Goal: Task Accomplishment & Management: Manage account settings

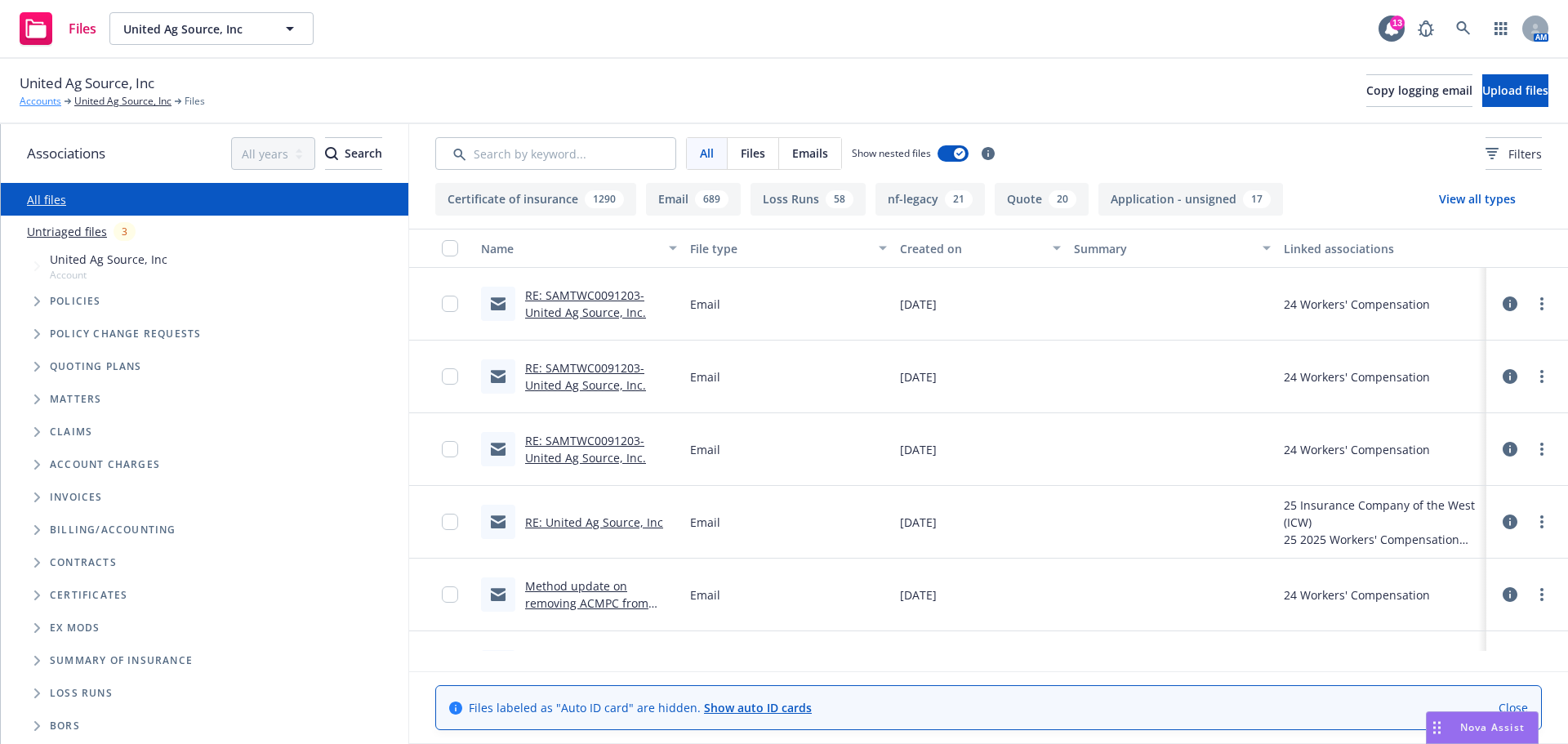
click at [33, 100] on link "Accounts" at bounding box center [41, 101] width 42 height 15
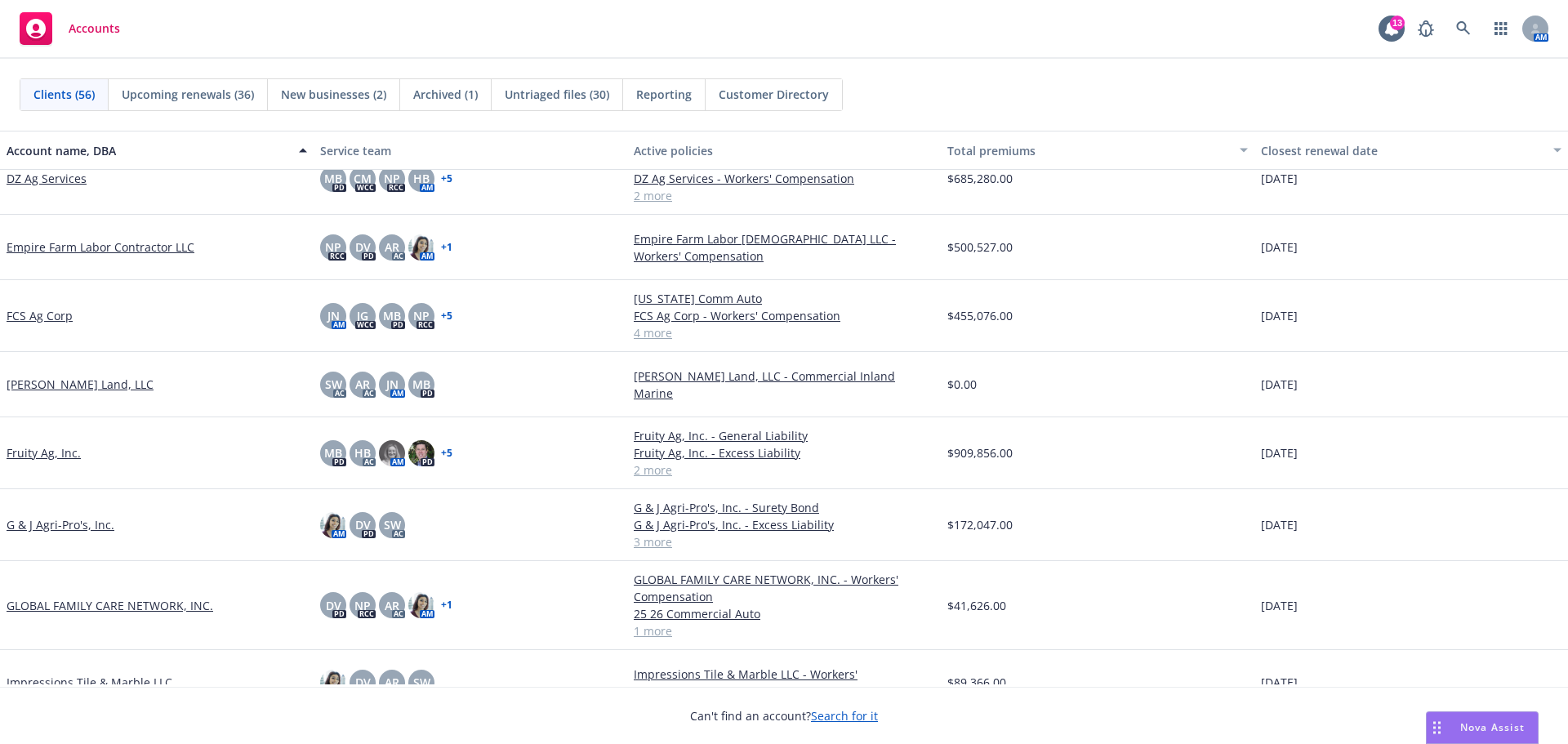
scroll to position [817, 0]
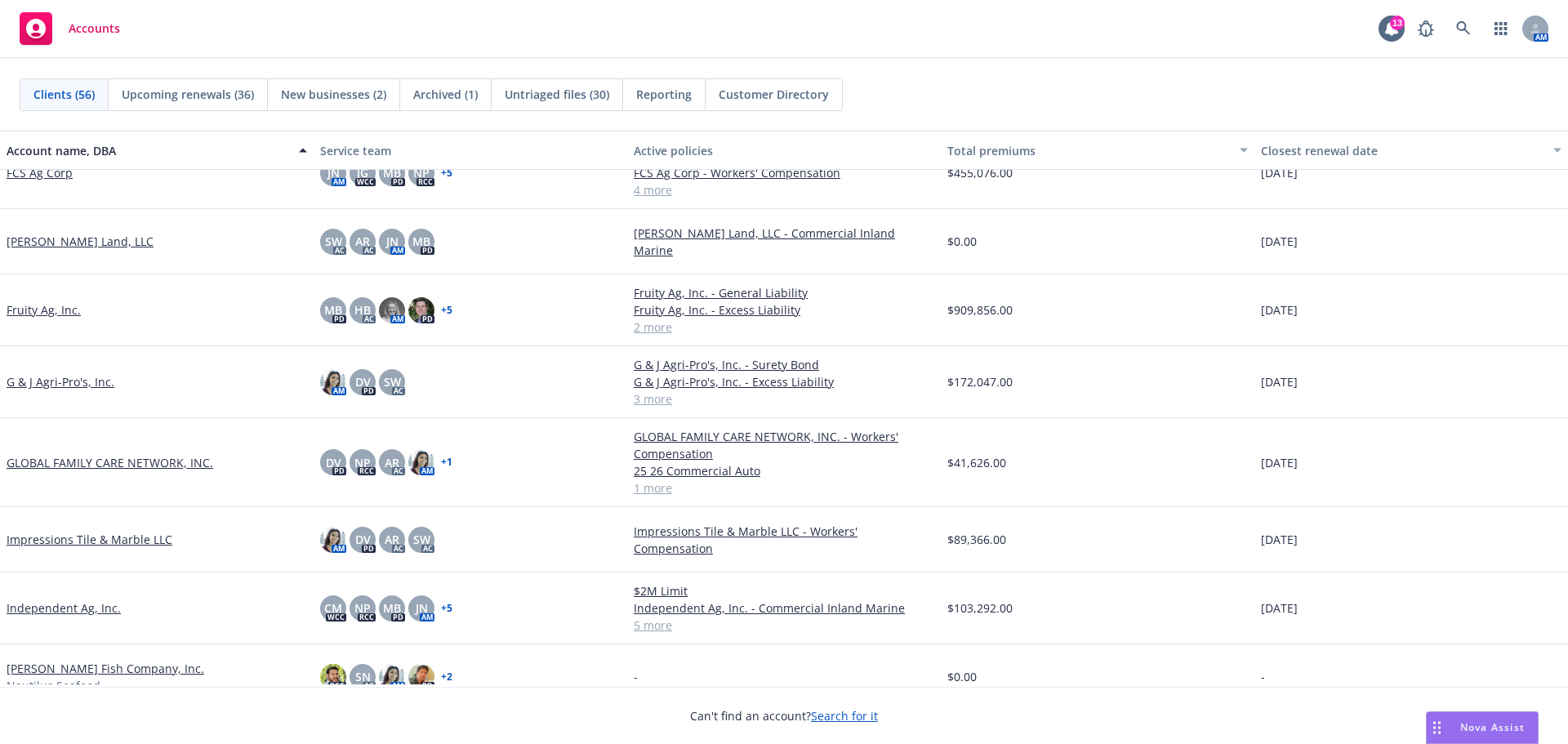
click at [118, 471] on link "GLOBAL FAMILY CARE NETWORK, INC." at bounding box center [110, 463] width 207 height 17
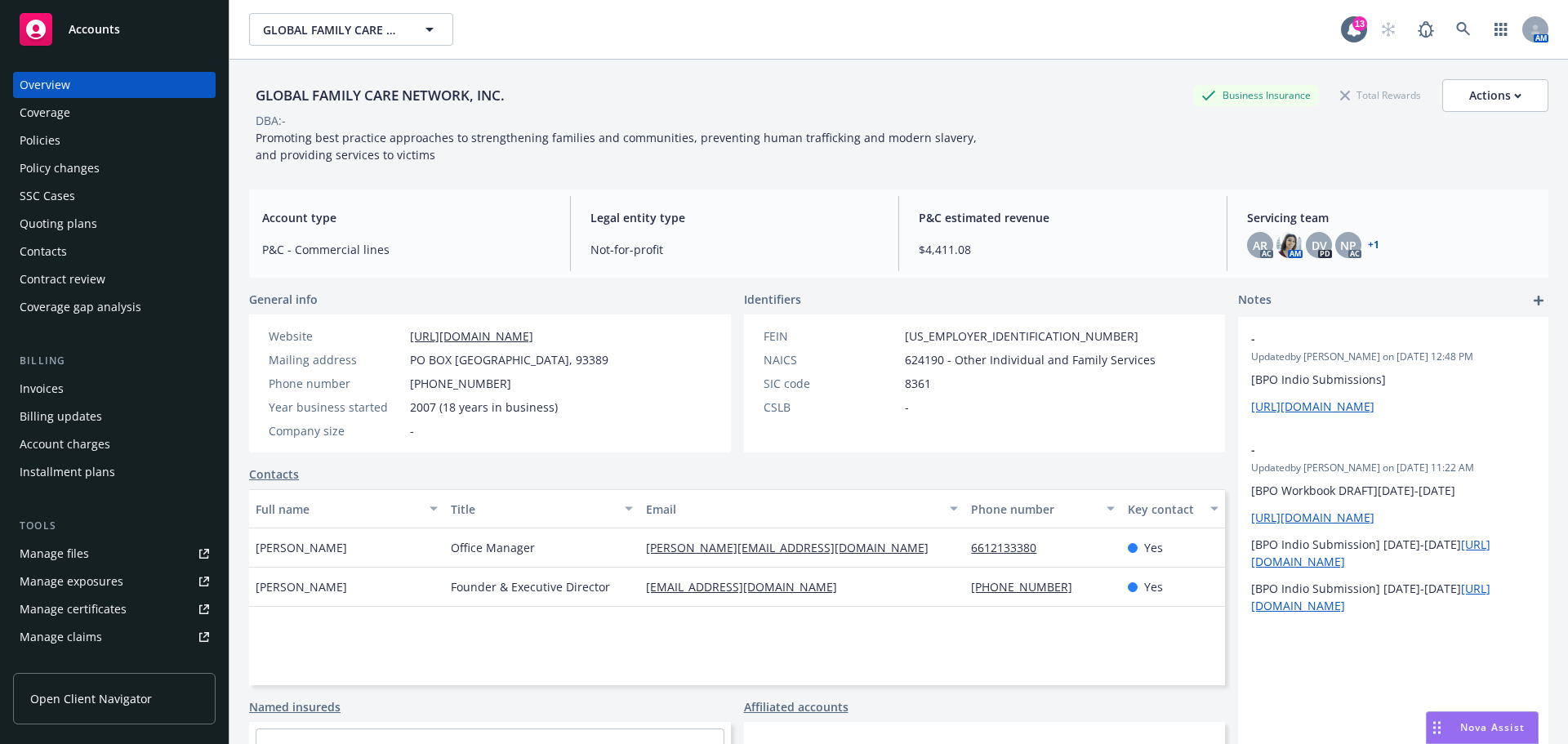
scroll to position [135, 0]
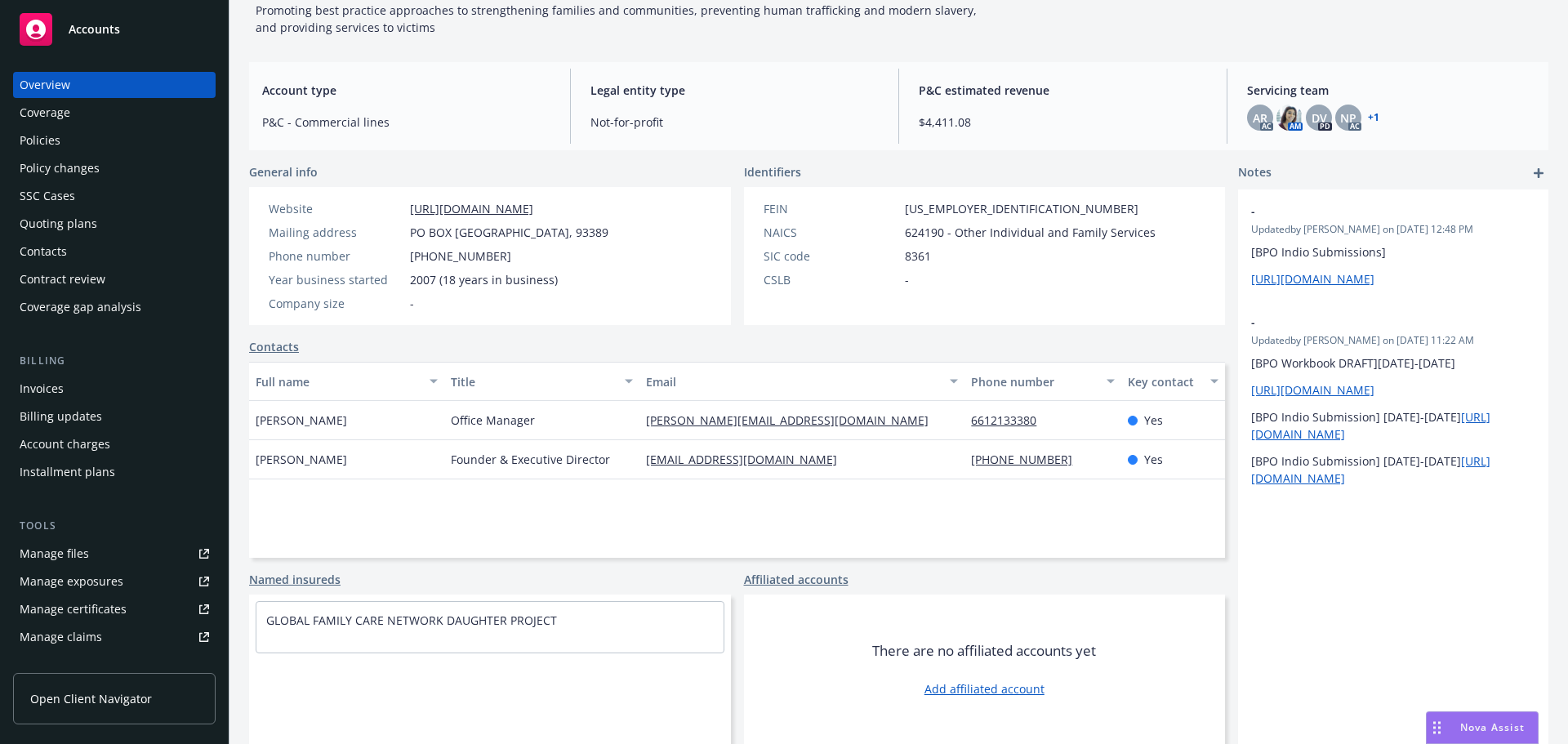
click at [102, 567] on link "Manage files" at bounding box center [115, 553] width 203 height 27
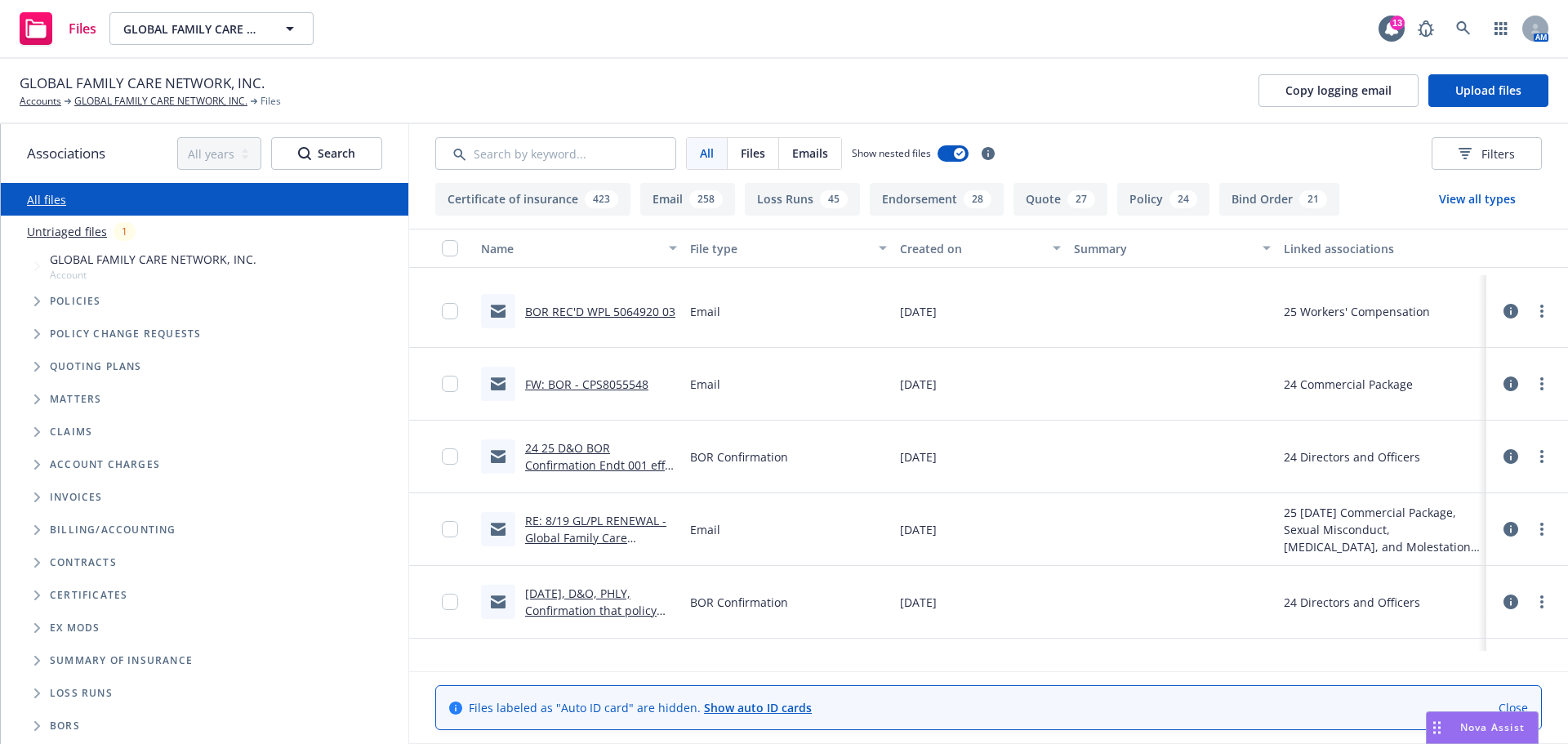
scroll to position [272, 0]
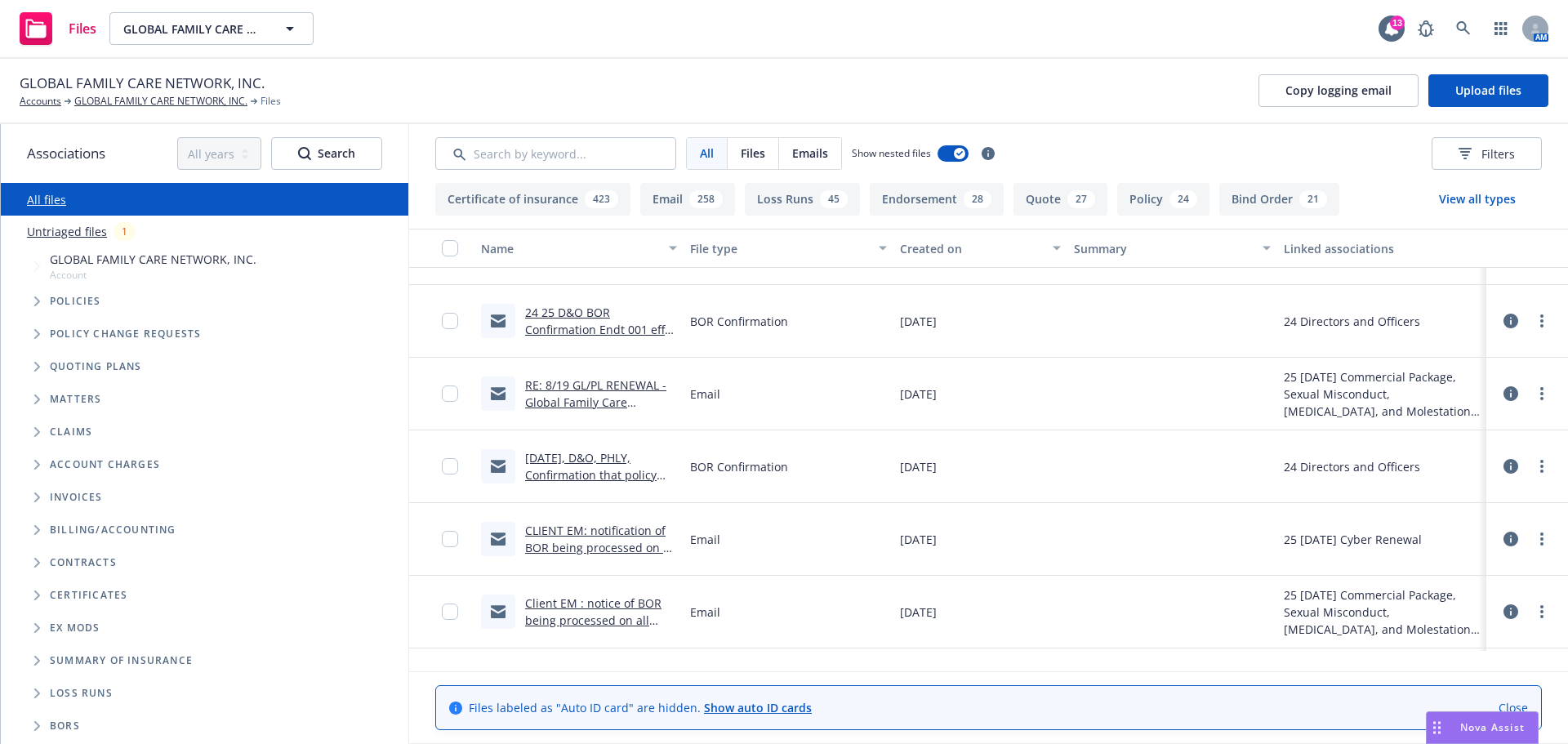
click at [566, 572] on link "CLIENT EM: notification of BOR being processed on all LOC's" at bounding box center [600, 547] width 151 height 50
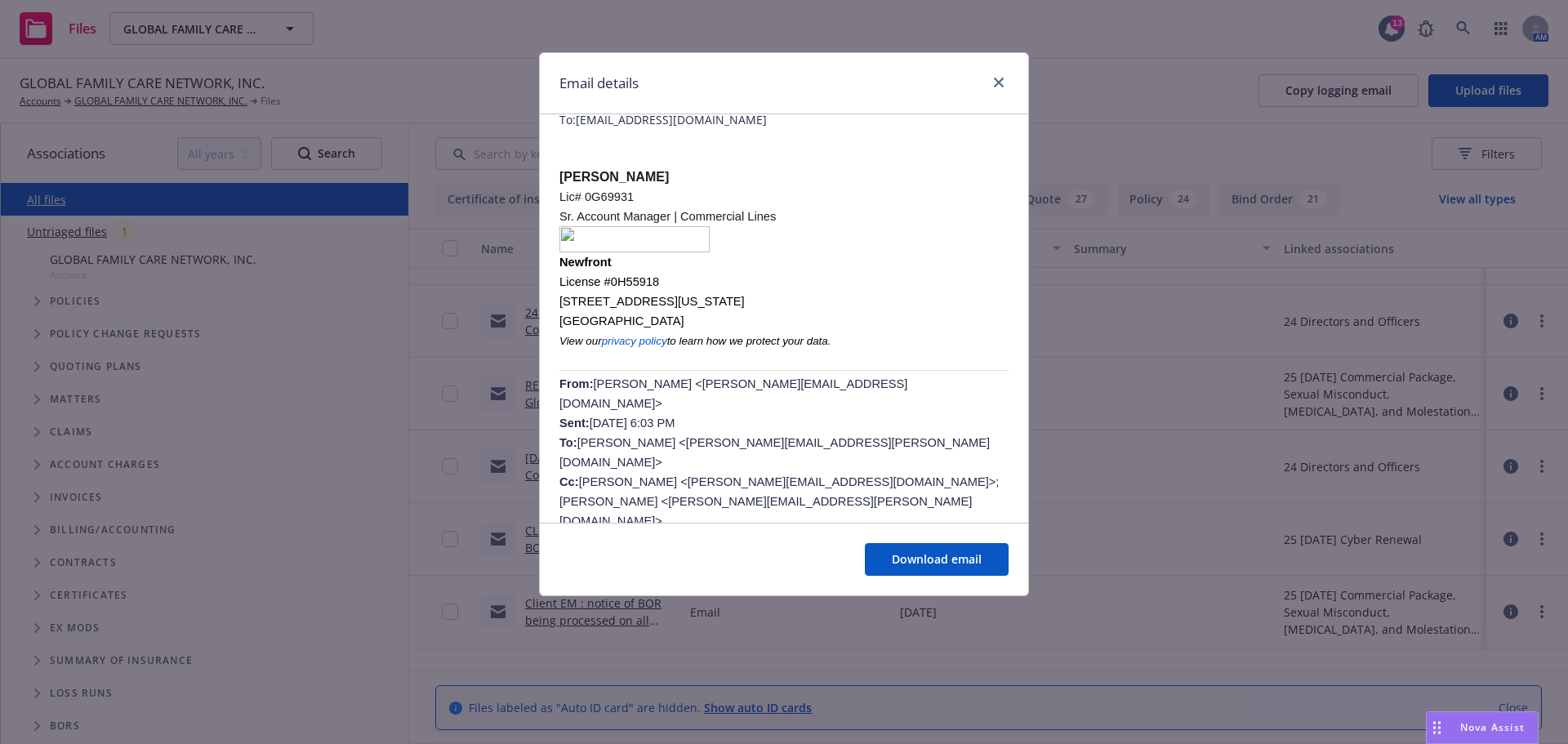
scroll to position [136, 0]
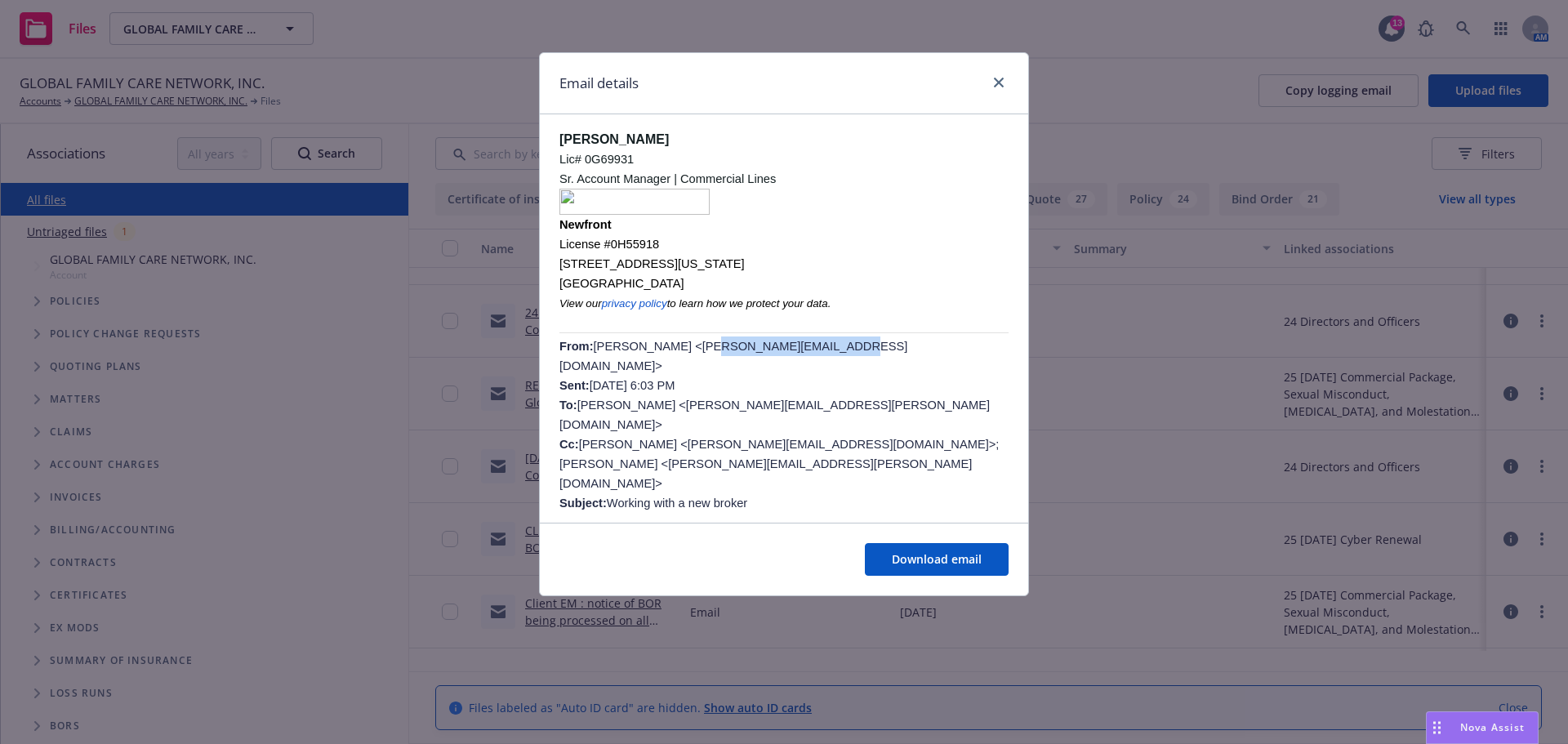
drag, startPoint x: 674, startPoint y: 353, endPoint x: 788, endPoint y: 358, distance: 114.1
click at [789, 358] on span "[PERSON_NAME] <[PERSON_NAME][EMAIL_ADDRESS][DOMAIN_NAME]> Sent: [DATE] 6:03 PM …" at bounding box center [778, 424] width 439 height 170
click at [795, 356] on span "[PERSON_NAME] <[PERSON_NAME][EMAIL_ADDRESS][DOMAIN_NAME]> Sent: [DATE] 6:03 PM …" at bounding box center [778, 424] width 439 height 170
drag, startPoint x: 792, startPoint y: 355, endPoint x: 673, endPoint y: 357, distance: 119.0
click at [673, 357] on span "[PERSON_NAME] <[PERSON_NAME][EMAIL_ADDRESS][DOMAIN_NAME]> Sent: [DATE] 6:03 PM …" at bounding box center [778, 424] width 439 height 170
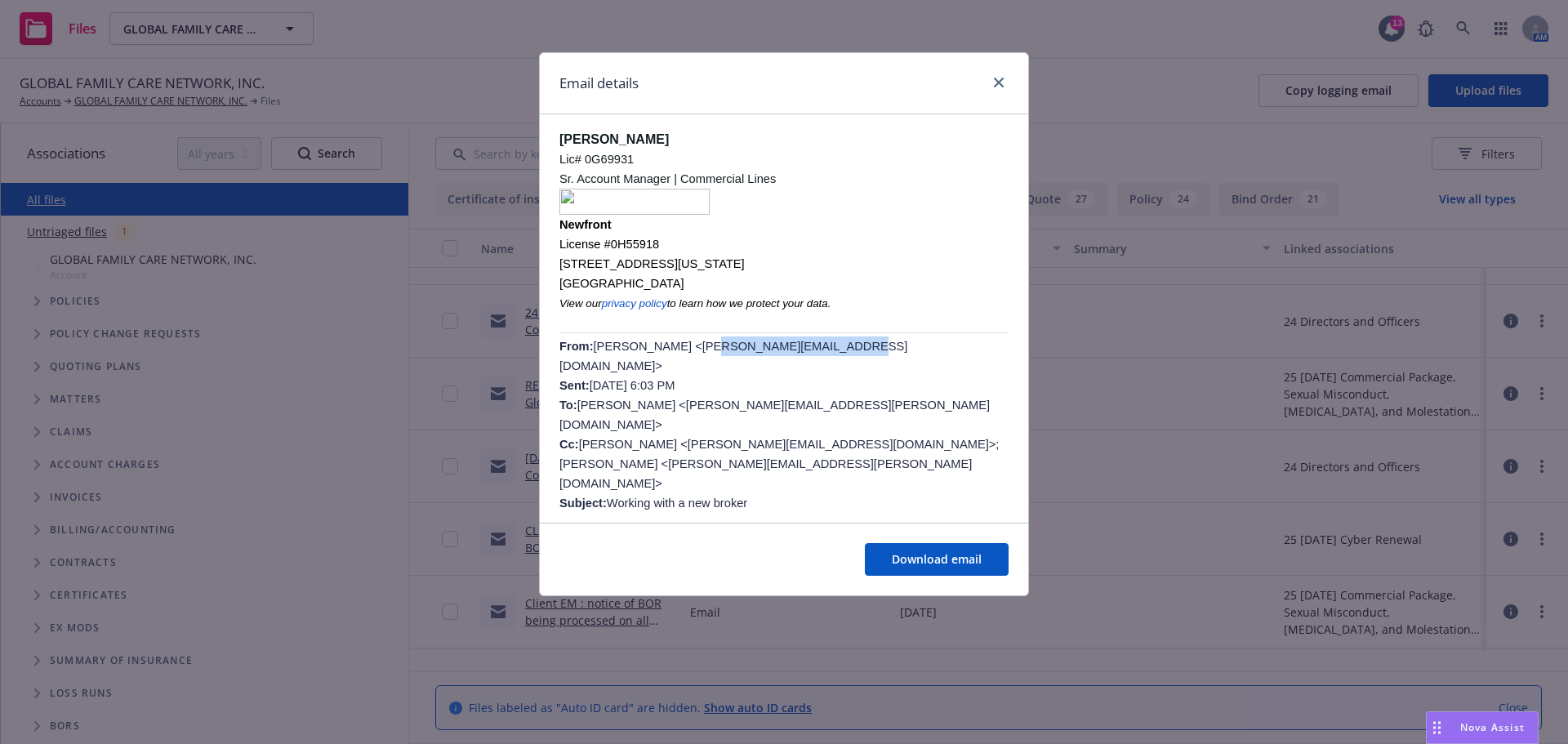
copy span "[EMAIL_ADDRESS][DOMAIN_NAME]"
click at [997, 92] on link "close" at bounding box center [998, 82] width 20 height 20
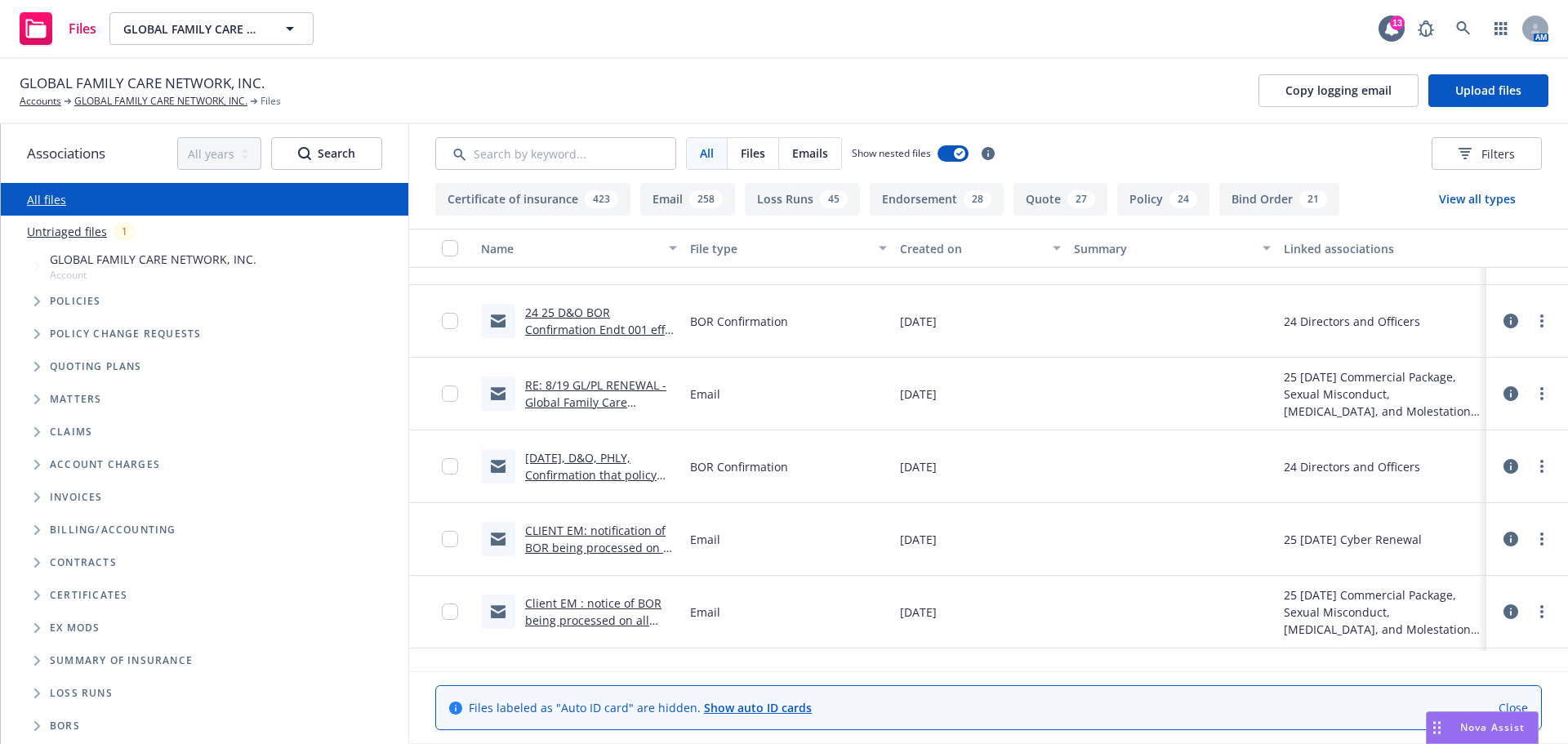
click at [73, 240] on link "Untriaged files" at bounding box center [66, 231] width 80 height 17
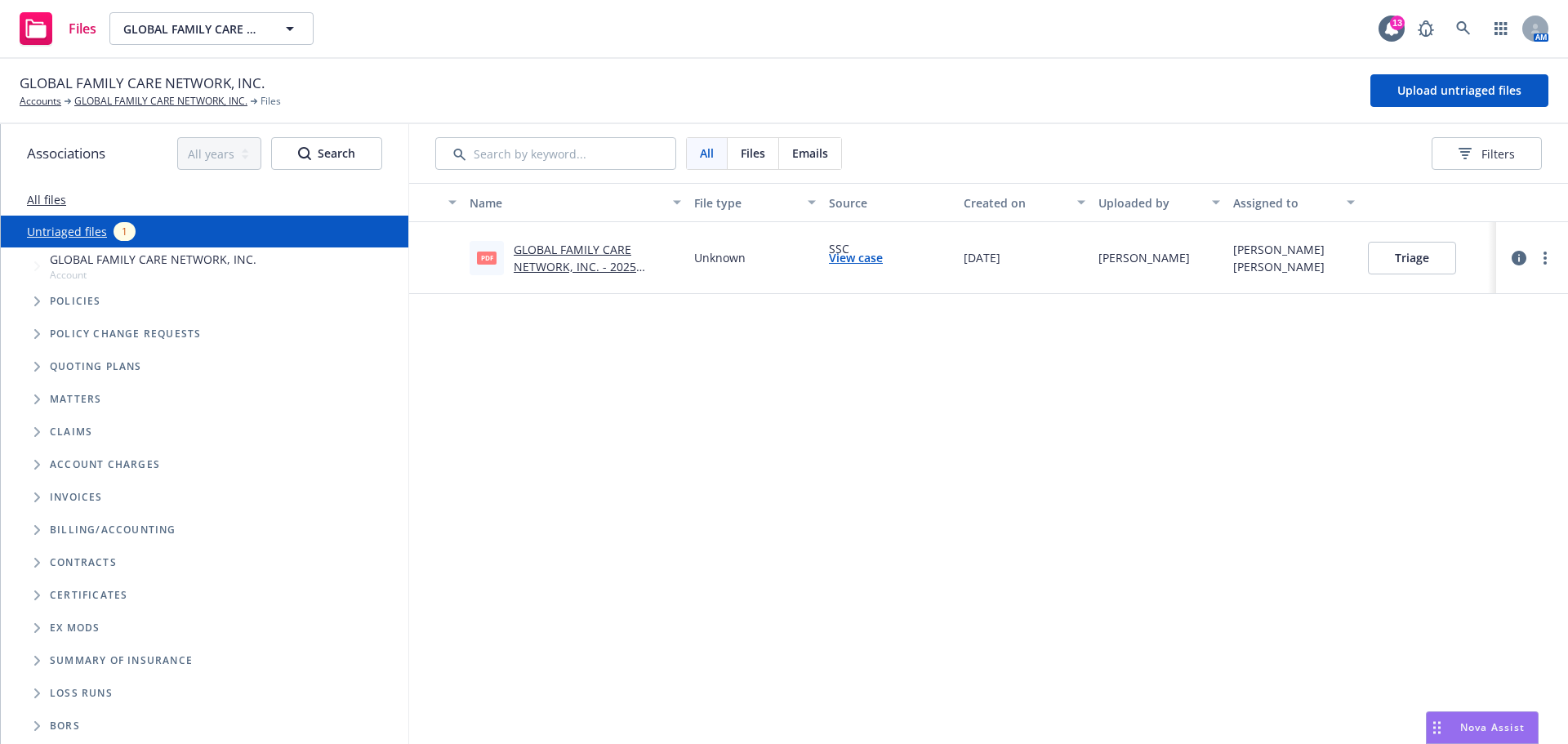
click at [1407, 274] on button "Triage" at bounding box center [1412, 258] width 88 height 32
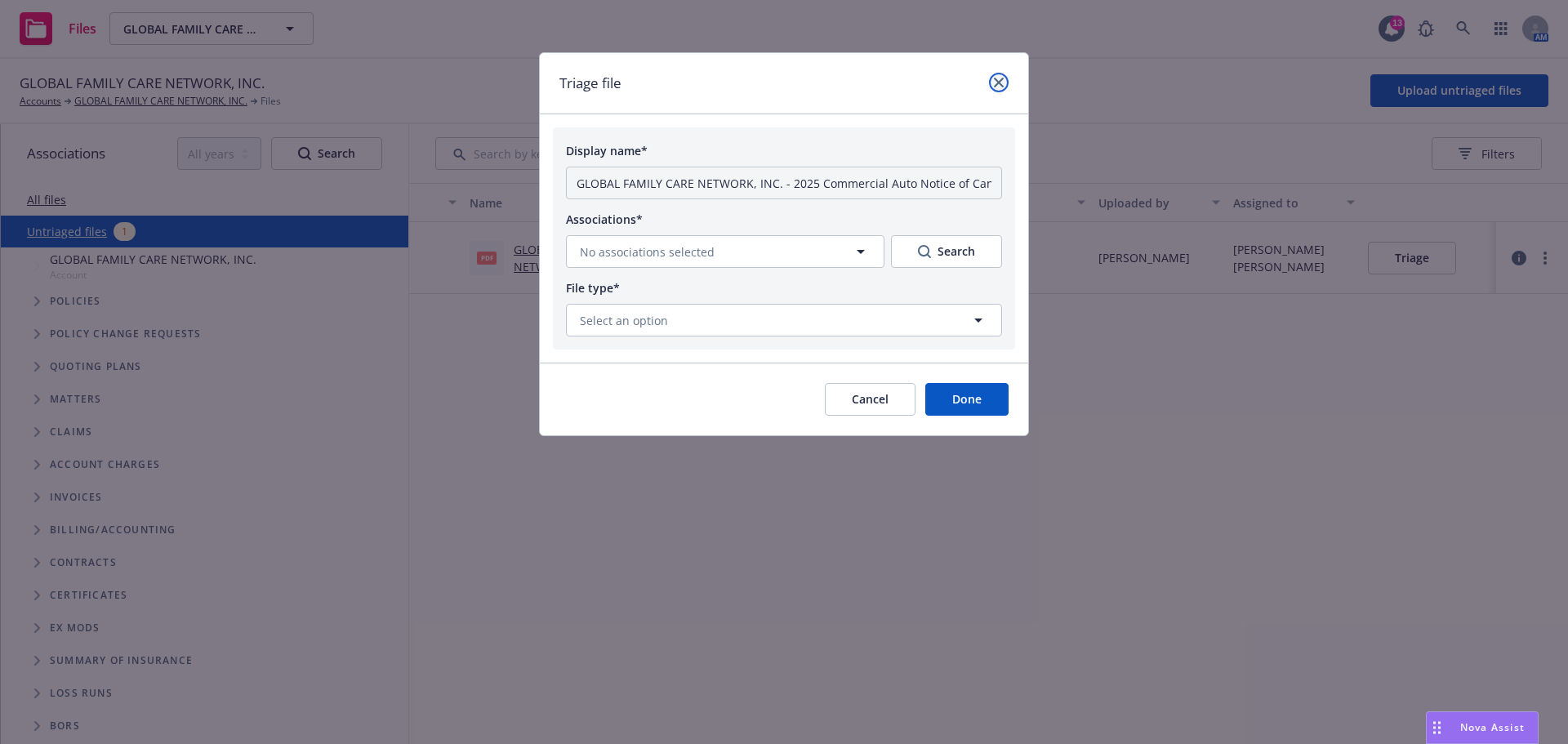
click at [997, 82] on icon "close" at bounding box center [998, 82] width 9 height 9
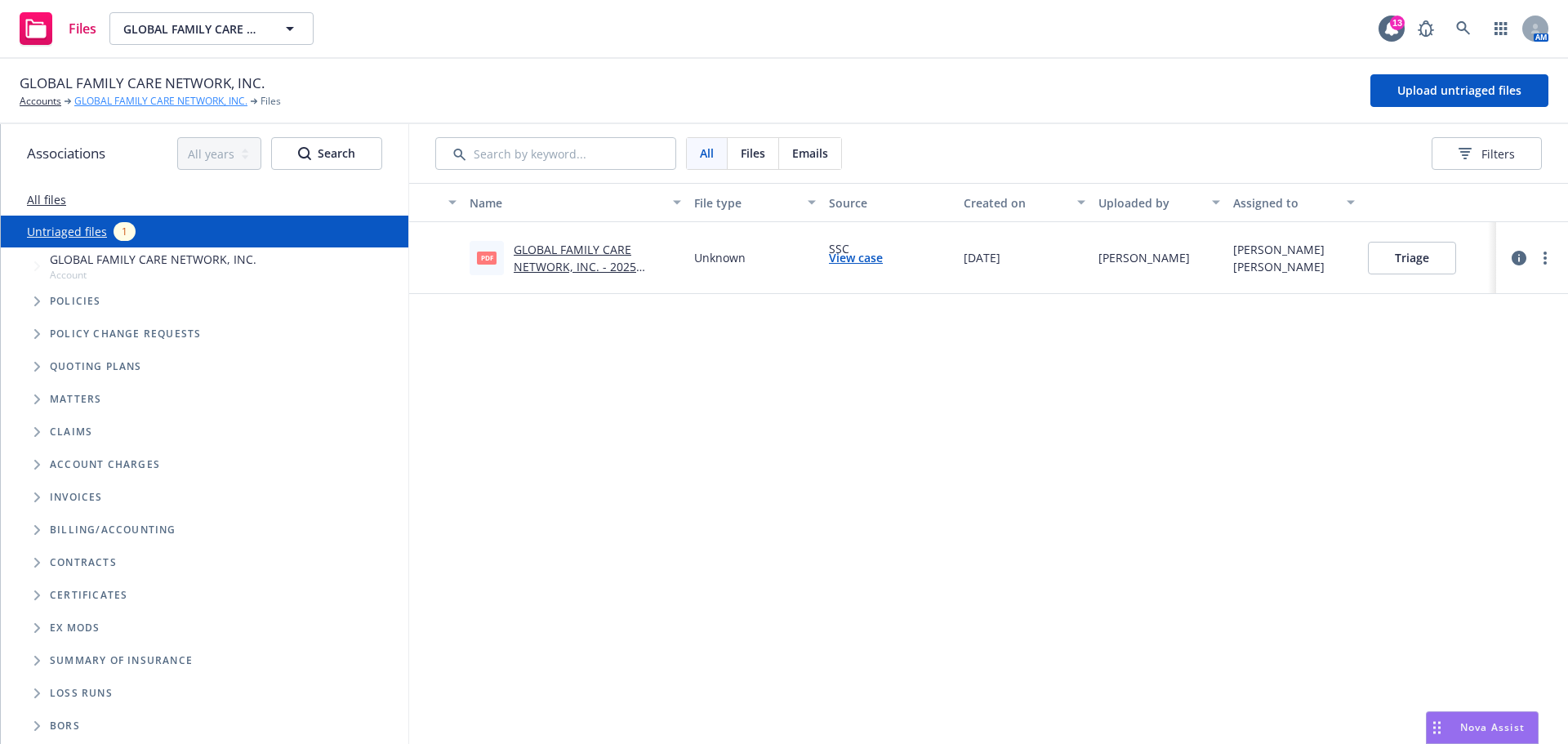
click at [121, 103] on link "GLOBAL FAMILY CARE NETWORK, INC." at bounding box center [160, 101] width 173 height 15
